Goal: Task Accomplishment & Management: Manage account settings

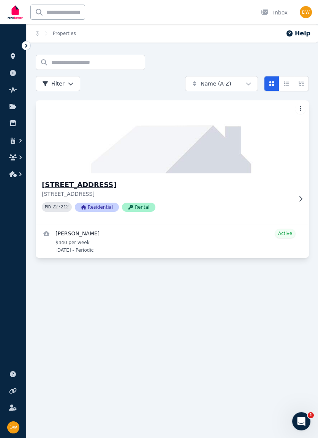
click at [198, 134] on img at bounding box center [172, 136] width 287 height 77
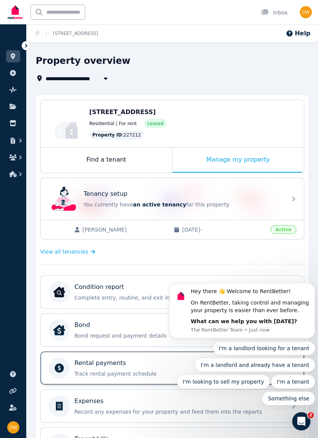
click at [116, 358] on p "Rental payments" at bounding box center [100, 362] width 52 height 9
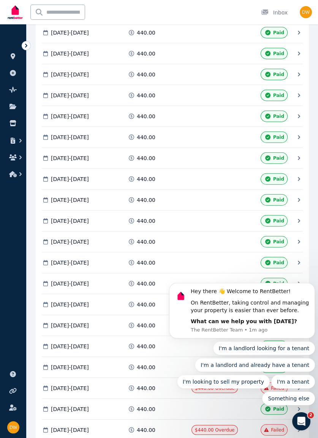
scroll to position [2914, 0]
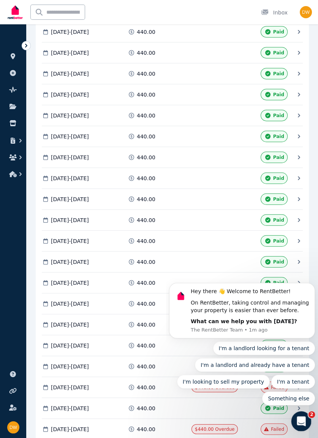
click at [301, 418] on icon "Open Intercom Messenger" at bounding box center [299, 420] width 5 height 6
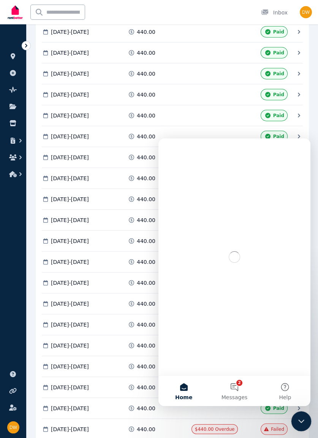
scroll to position [0, 0]
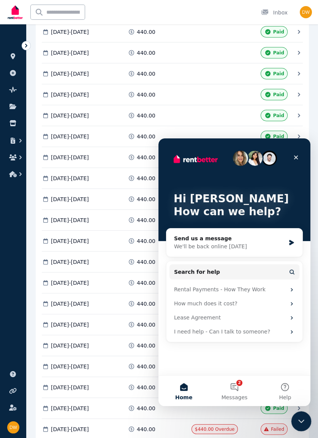
click at [300, 420] on icon "Close Intercom Messenger" at bounding box center [300, 419] width 9 height 9
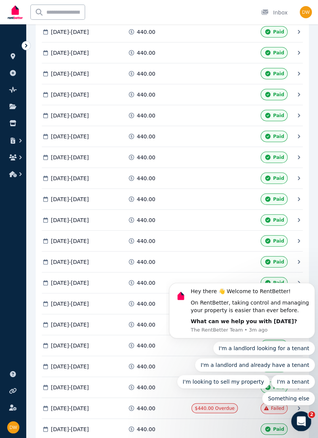
scroll to position [2901, 0]
